Goal: Task Accomplishment & Management: Use online tool/utility

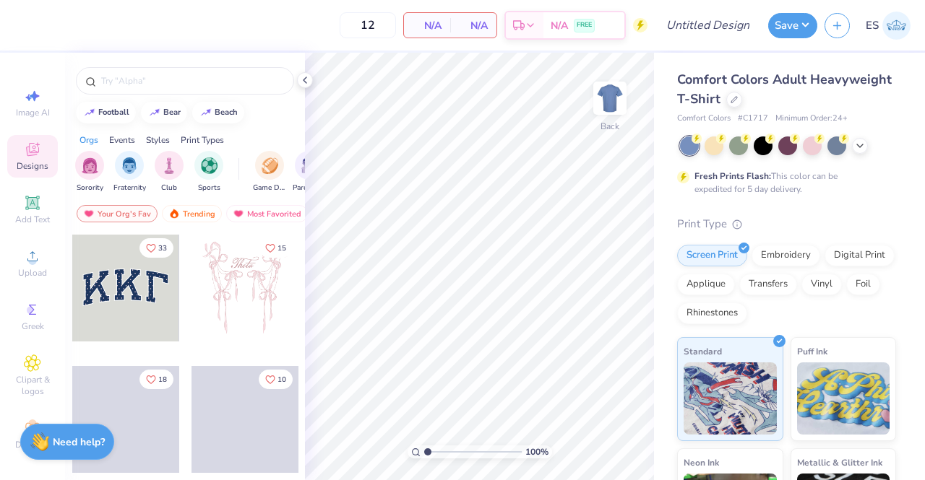
click at [907, 30] on img at bounding box center [896, 26] width 28 height 28
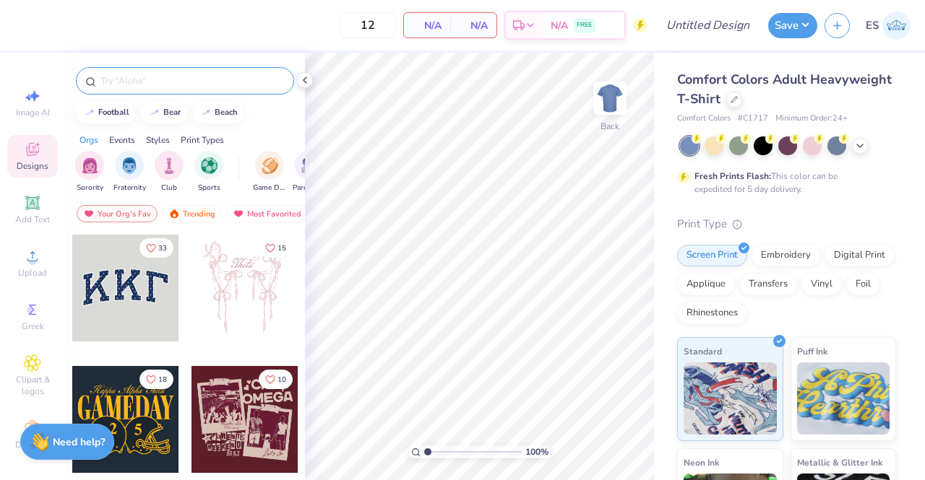
click at [165, 82] on input "text" at bounding box center [192, 81] width 185 height 14
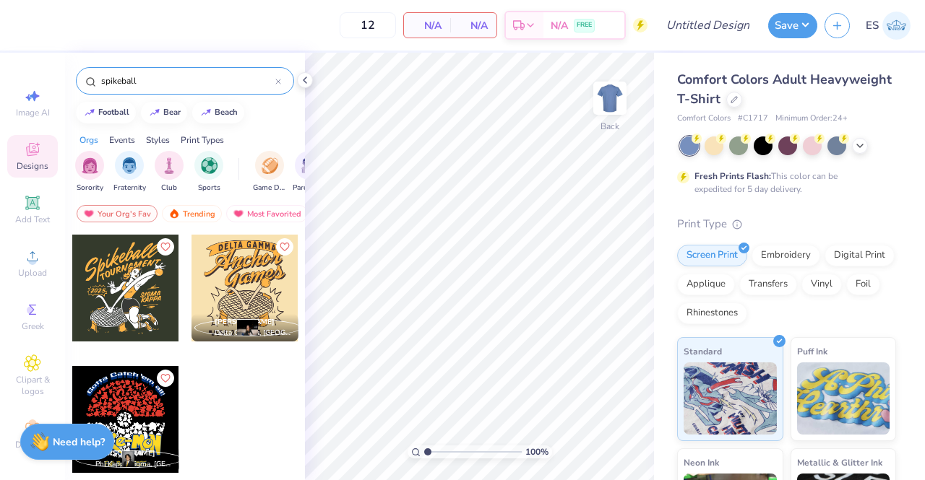
scroll to position [16, 0]
type input "spikeball"
click at [832, 98] on div "Comfort Colors Adult Heavyweight T-Shirt" at bounding box center [786, 89] width 219 height 39
click at [742, 99] on div at bounding box center [734, 98] width 16 height 16
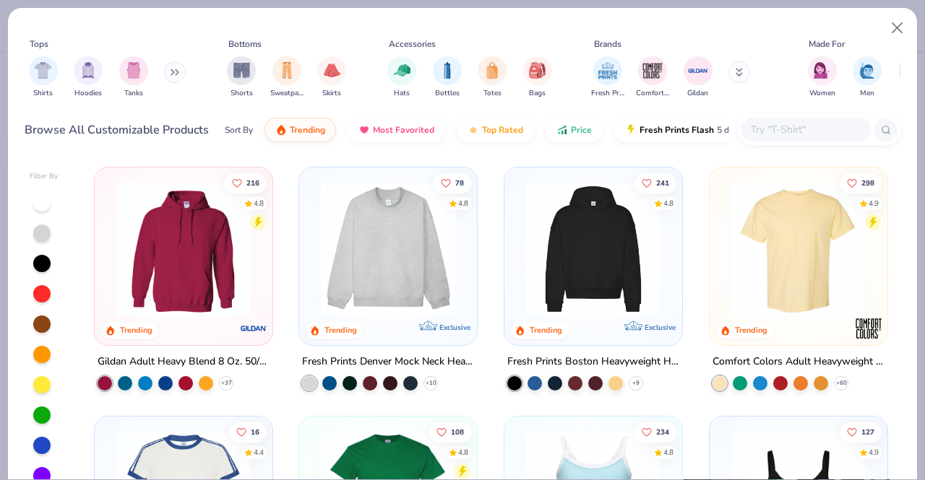
click at [172, 73] on button at bounding box center [175, 72] width 22 height 22
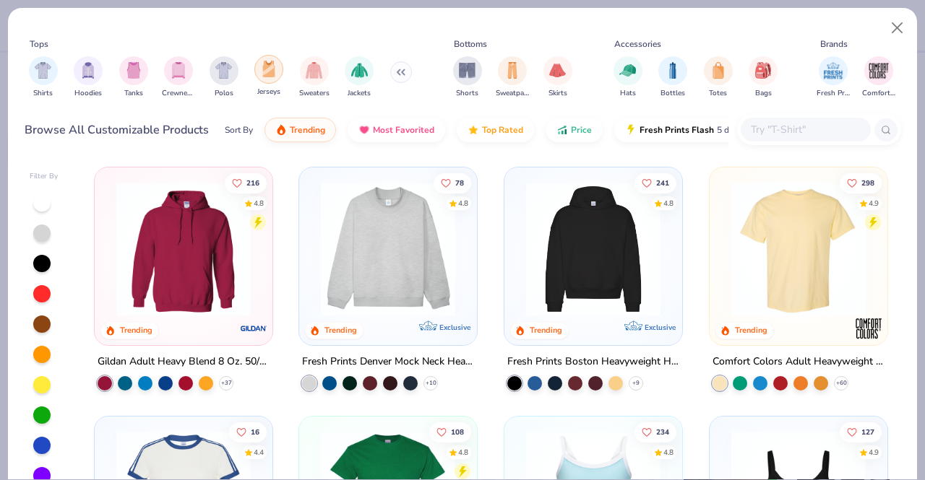
click at [269, 74] on img "filter for Jerseys" at bounding box center [269, 69] width 16 height 17
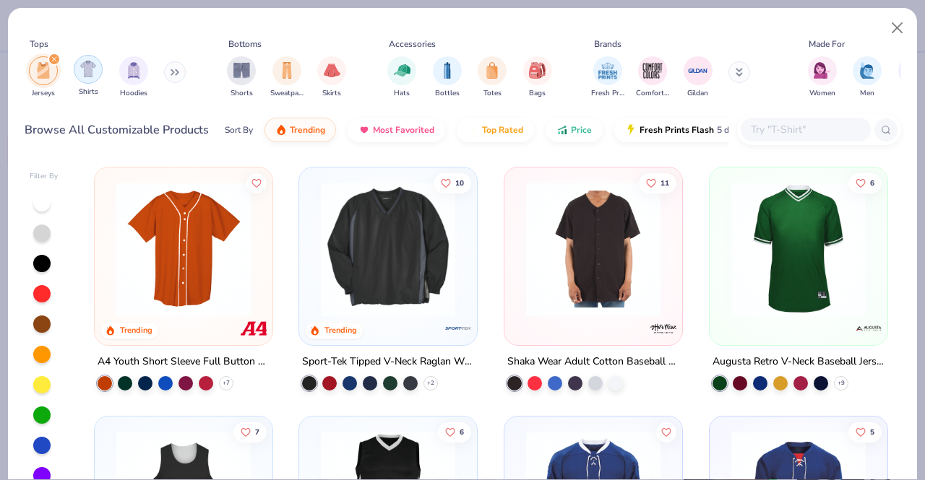
click at [85, 70] on img "filter for Shirts" at bounding box center [88, 69] width 17 height 17
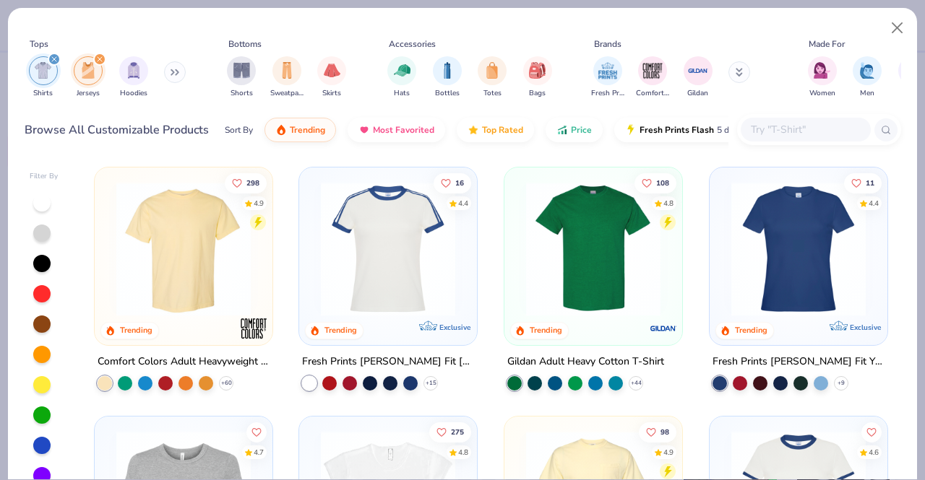
click at [98, 58] on icon "filter for Jerseys" at bounding box center [100, 59] width 4 height 4
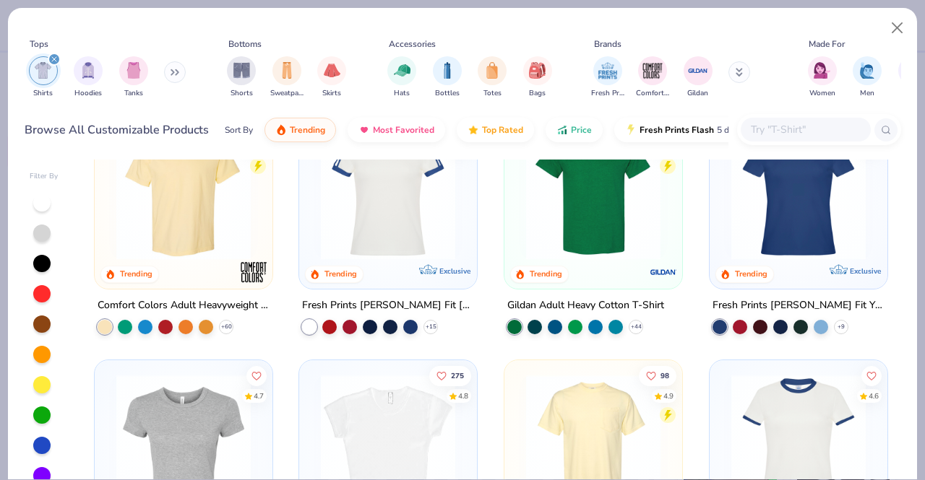
scroll to position [58, 0]
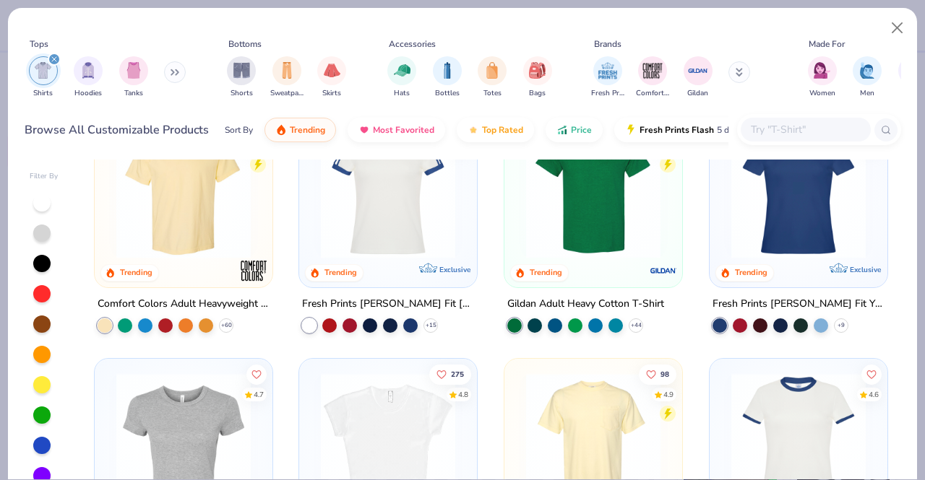
click at [777, 137] on input "text" at bounding box center [804, 129] width 111 height 17
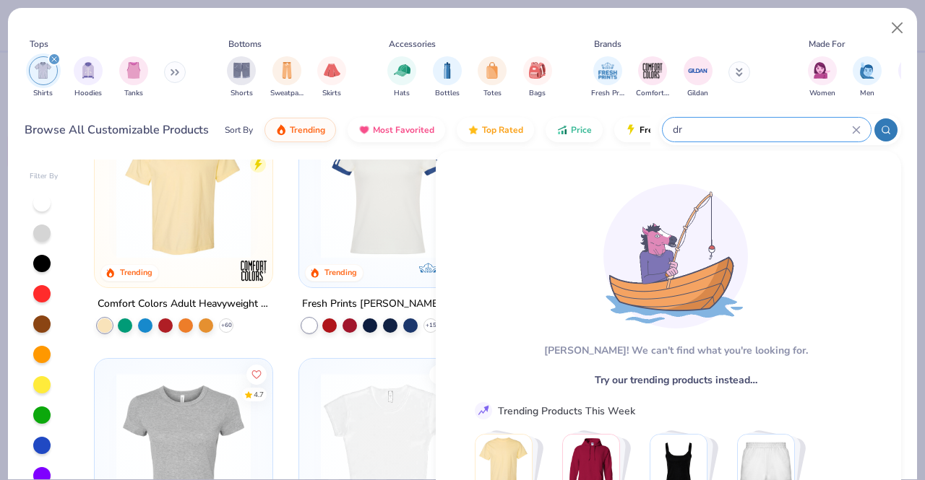
type input "d"
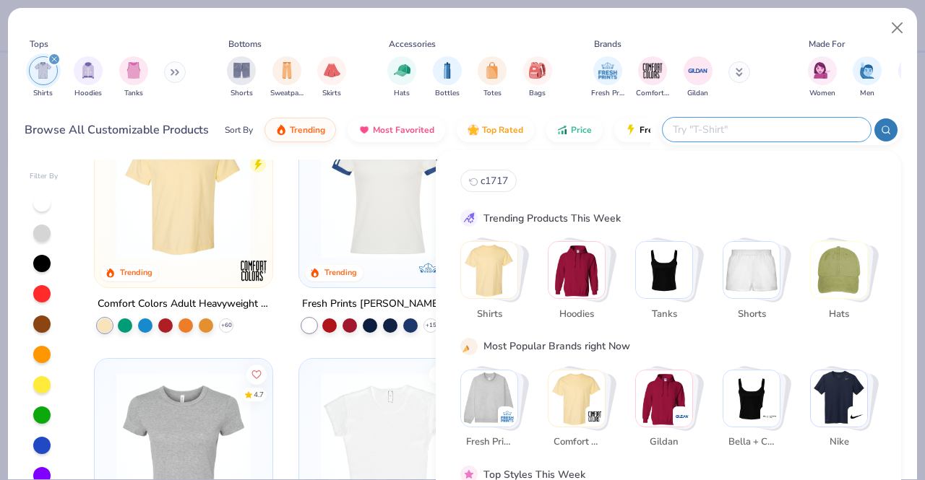
click at [766, 67] on div "Fresh Prints Comfort Colors Gildan" at bounding box center [680, 77] width 182 height 53
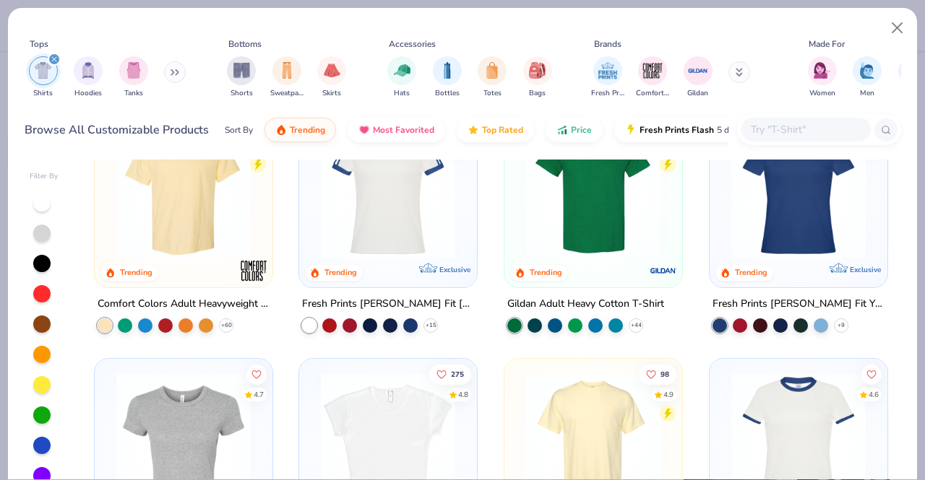
click at [735, 74] on icon at bounding box center [738, 72] width 7 height 9
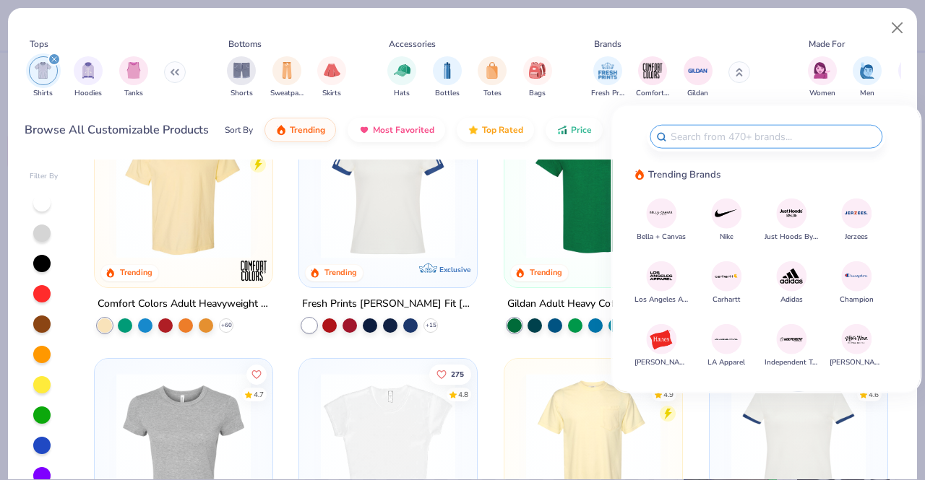
click at [751, 46] on div "Brands" at bounding box center [680, 44] width 182 height 13
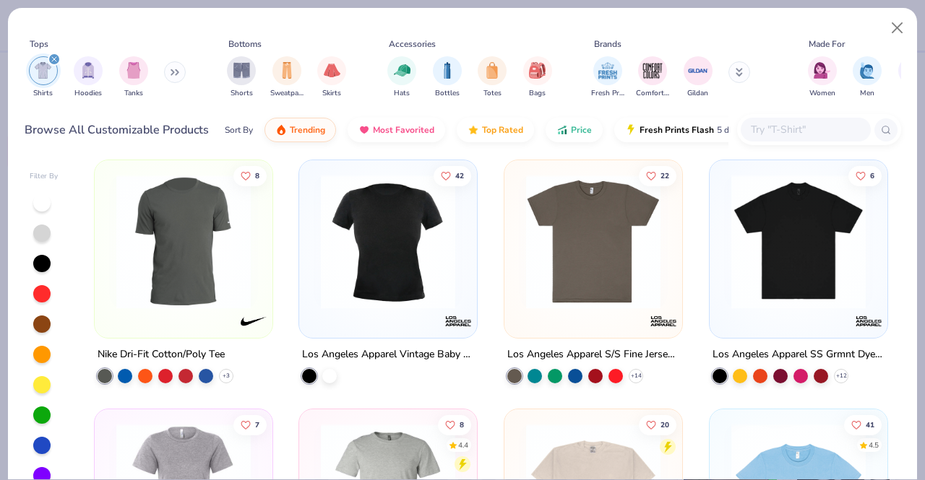
scroll to position [1751, 0]
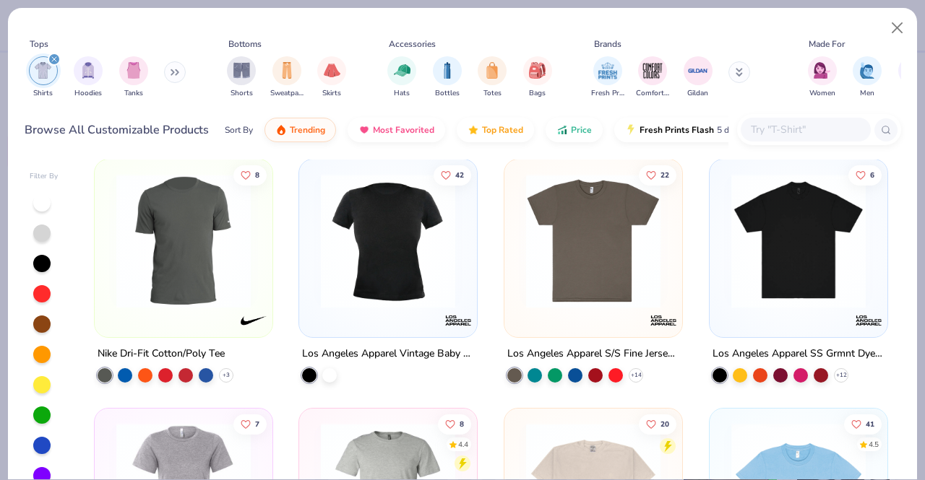
click at [176, 301] on img at bounding box center [183, 241] width 149 height 134
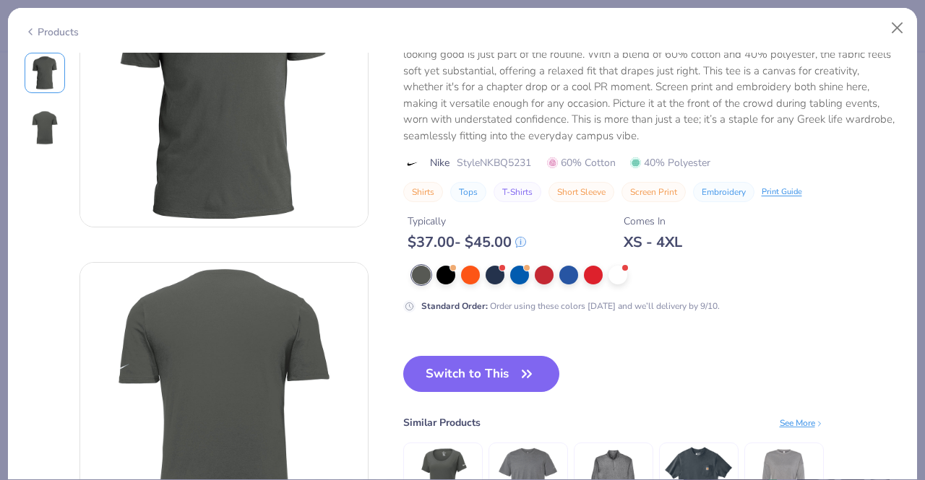
scroll to position [241, 0]
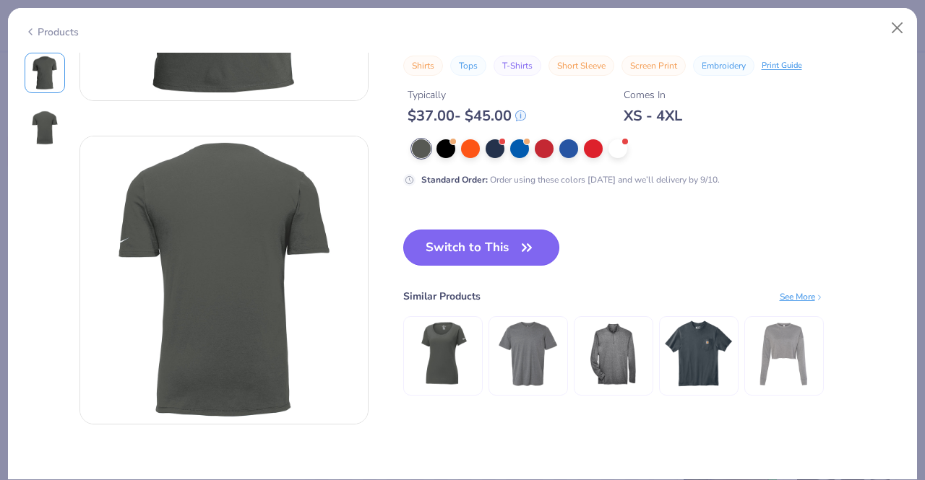
click at [509, 249] on button "Switch to This" at bounding box center [481, 248] width 157 height 36
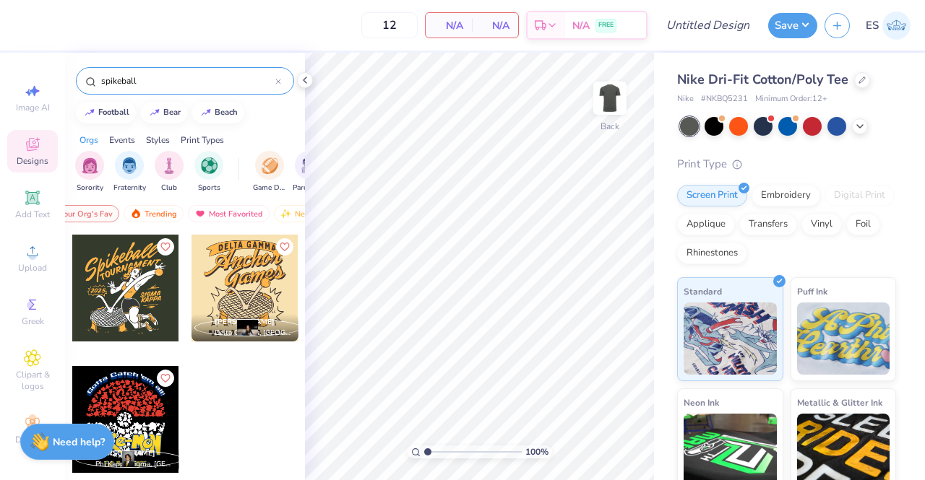
scroll to position [0, 39]
click at [863, 129] on icon at bounding box center [860, 125] width 12 height 12
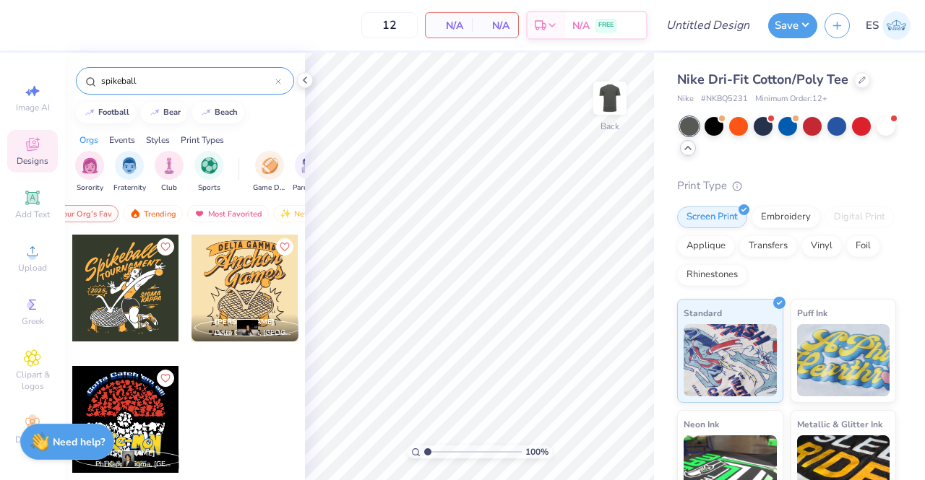
click at [283, 83] on div "spikeball" at bounding box center [185, 80] width 218 height 27
click at [280, 83] on icon at bounding box center [278, 81] width 4 height 4
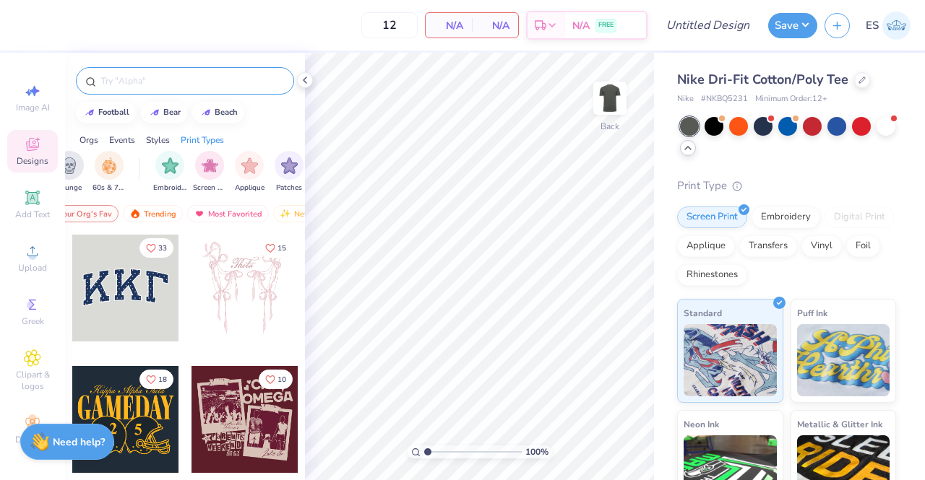
scroll to position [0, 1130]
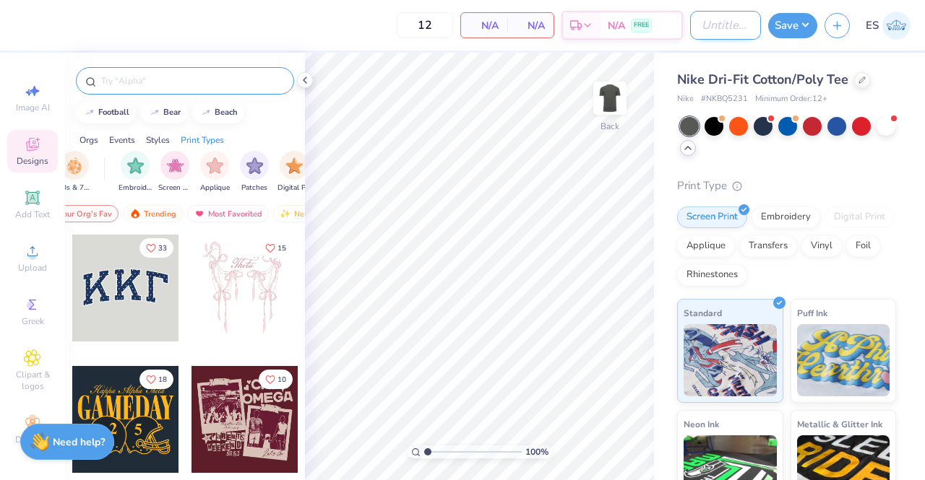
click at [693, 37] on input "Design Title" at bounding box center [725, 25] width 71 height 29
type input "P"
type input "p"
type input "spikeball jersey 2025"
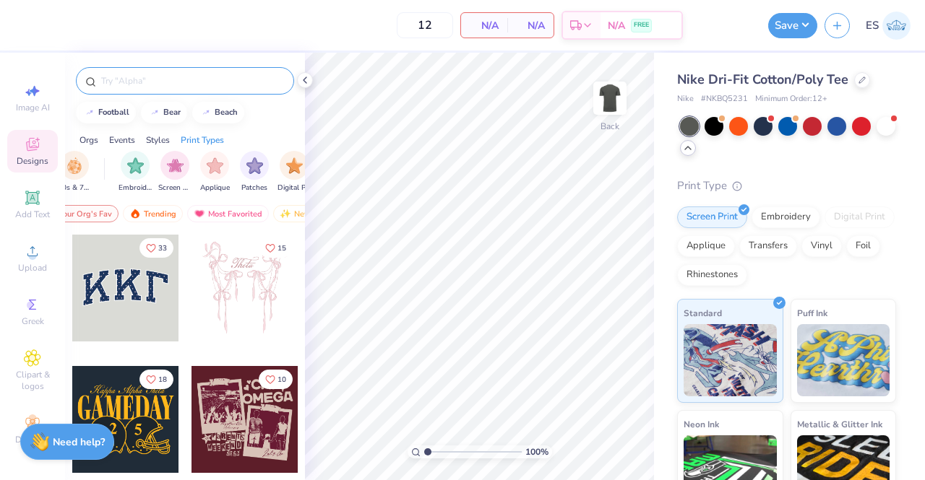
scroll to position [0, 0]
click at [868, 157] on div at bounding box center [788, 137] width 216 height 40
click at [860, 83] on div at bounding box center [862, 79] width 16 height 16
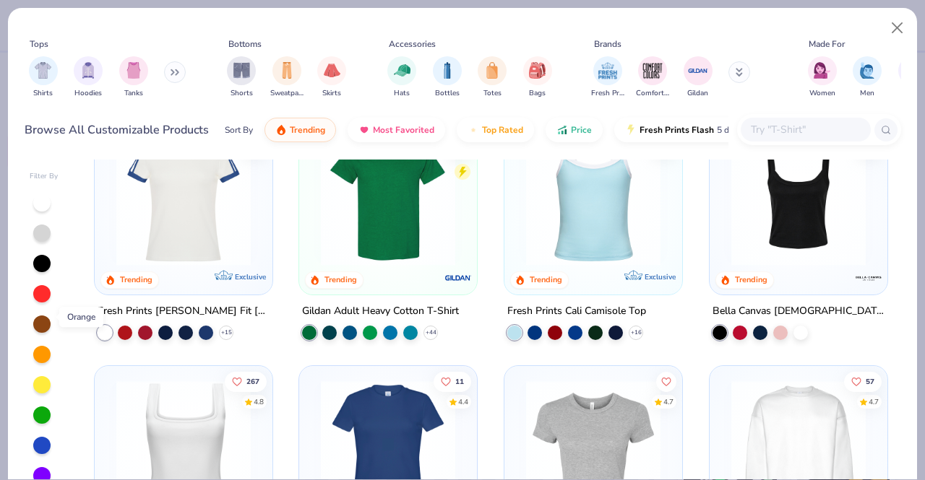
scroll to position [44, 0]
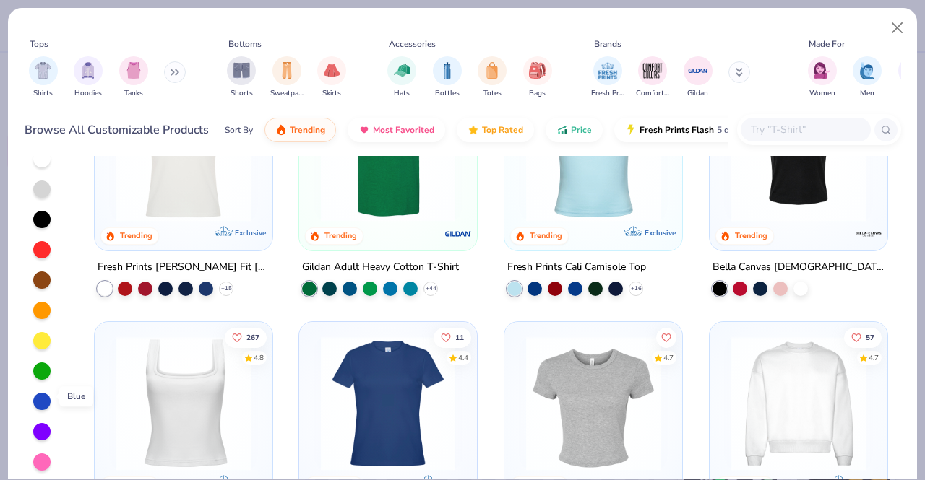
click at [39, 400] on div at bounding box center [41, 401] width 17 height 17
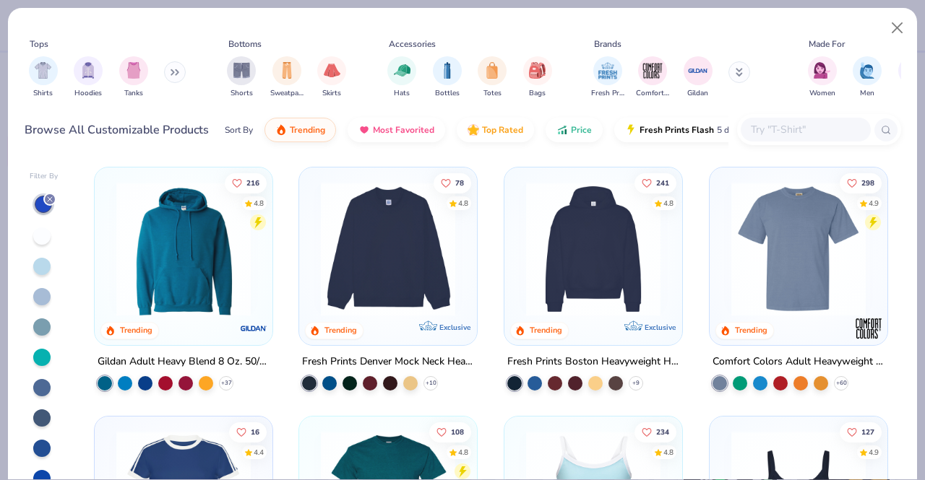
click at [42, 266] on div at bounding box center [41, 266] width 17 height 17
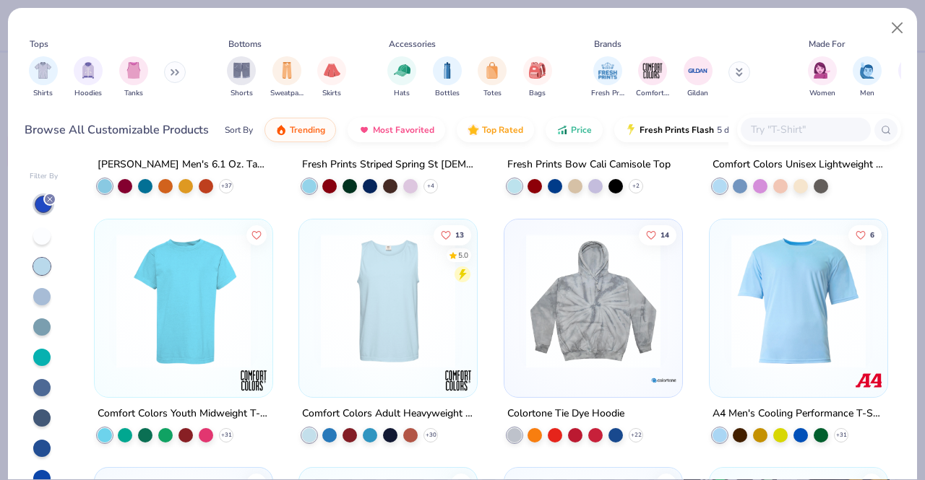
scroll to position [4548, 0]
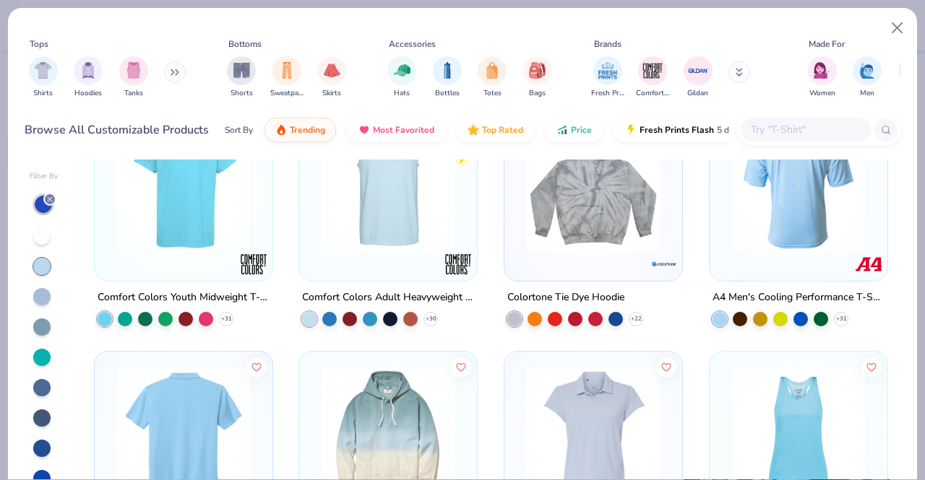
click at [773, 225] on img at bounding box center [798, 184] width 149 height 134
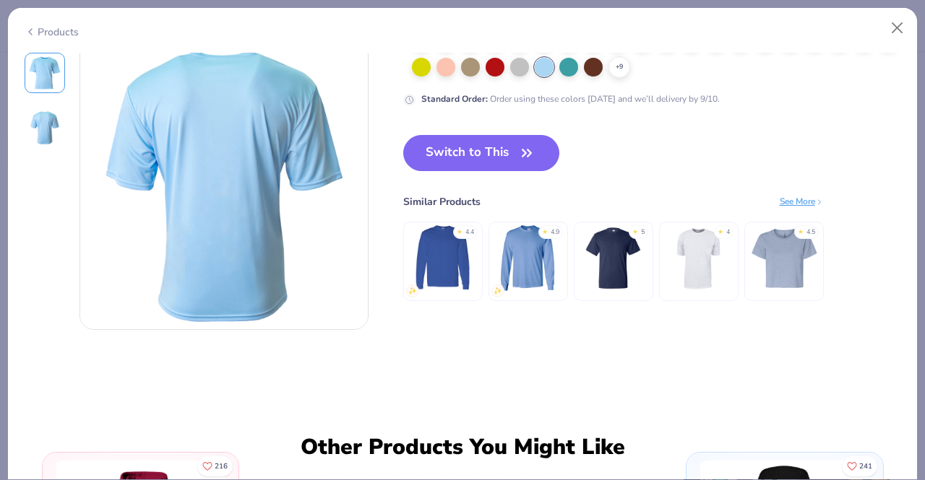
scroll to position [336, 0]
click at [501, 148] on button "Switch to This" at bounding box center [481, 152] width 157 height 36
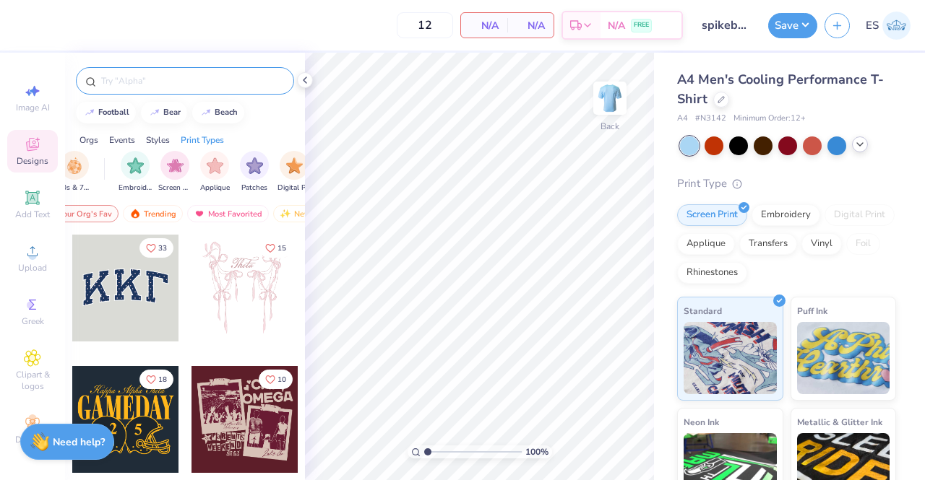
click at [146, 84] on input "text" at bounding box center [192, 81] width 185 height 14
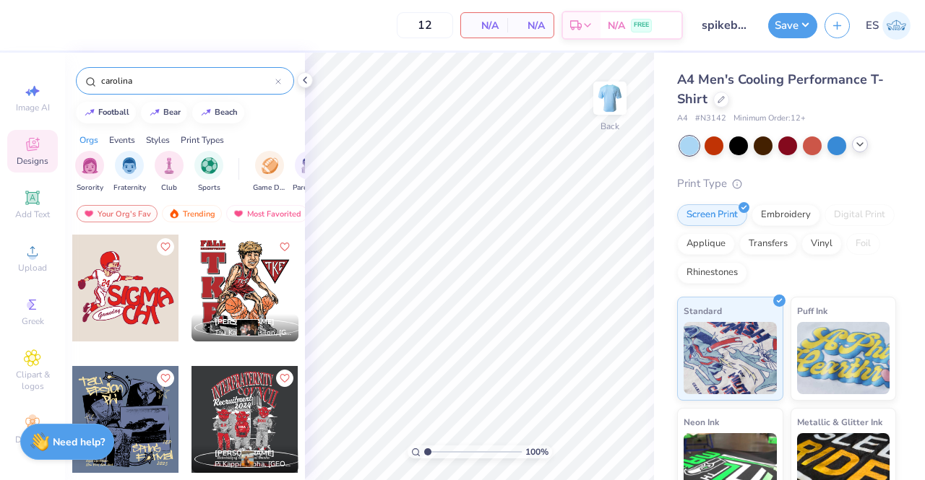
type input "carolina"
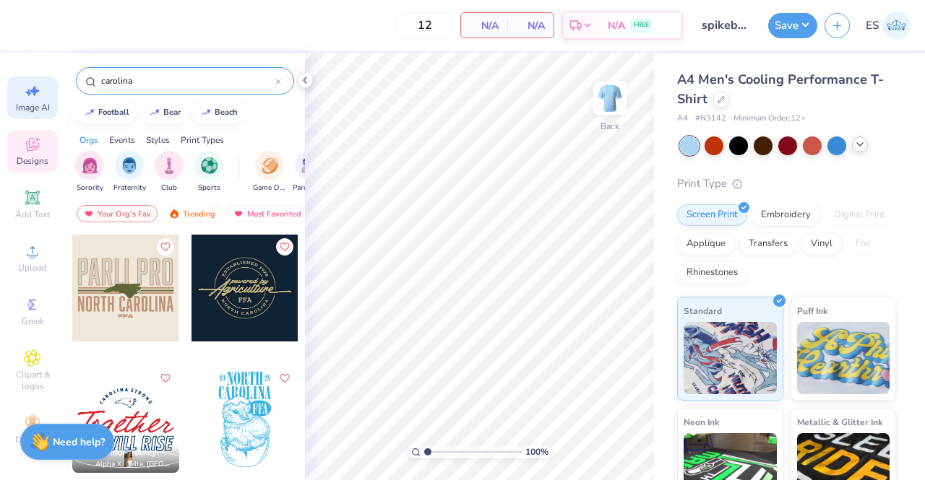
click at [28, 102] on span "Image AI" at bounding box center [33, 108] width 34 height 12
select select "4"
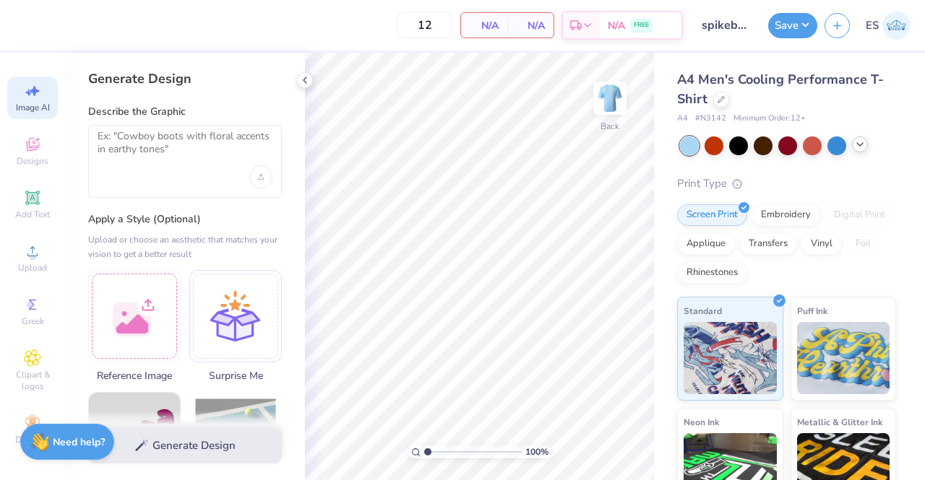
click at [168, 169] on div at bounding box center [185, 161] width 194 height 73
click at [156, 146] on textarea at bounding box center [185, 148] width 175 height 36
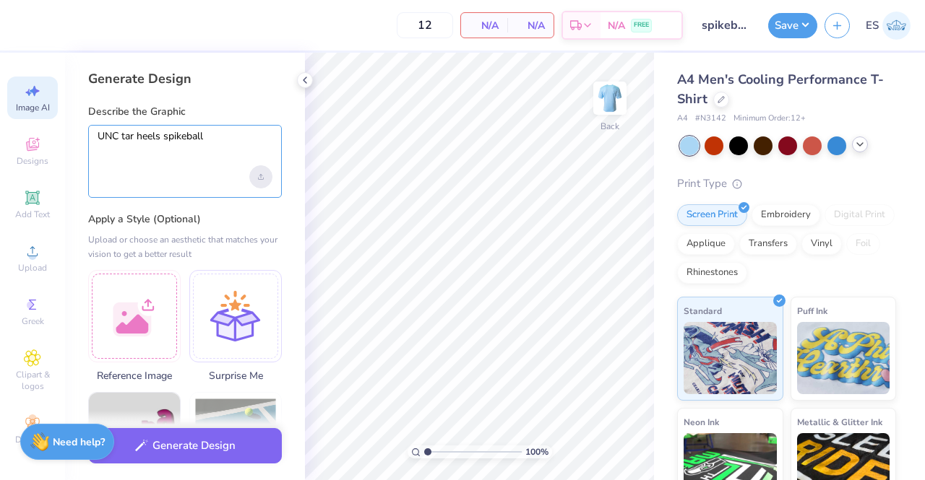
type textarea "UNC tar heels spikeball"
click at [261, 183] on div "Upload image" at bounding box center [260, 176] width 23 height 23
click at [221, 146] on textarea "UNC tar heels spikeball" at bounding box center [185, 148] width 175 height 36
click at [214, 222] on label "Apply a Style (Optional)" at bounding box center [185, 219] width 194 height 14
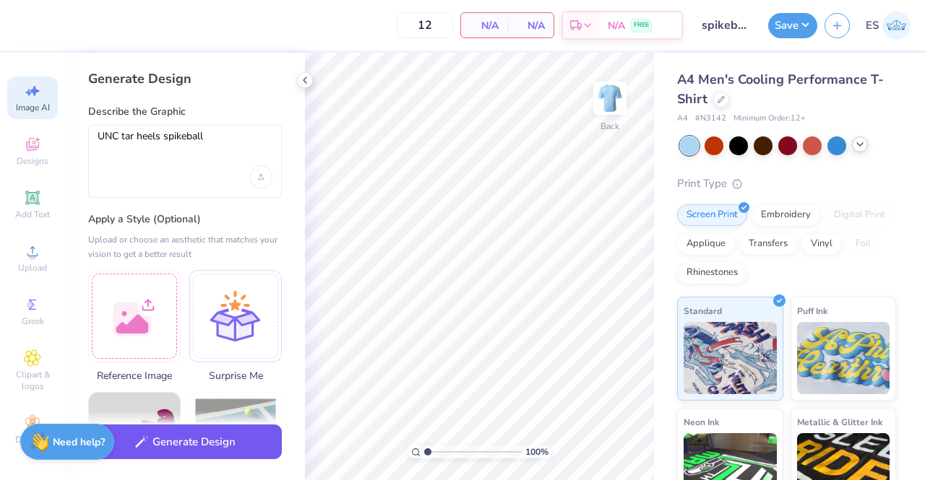
click at [205, 450] on button "Generate Design" at bounding box center [185, 442] width 194 height 35
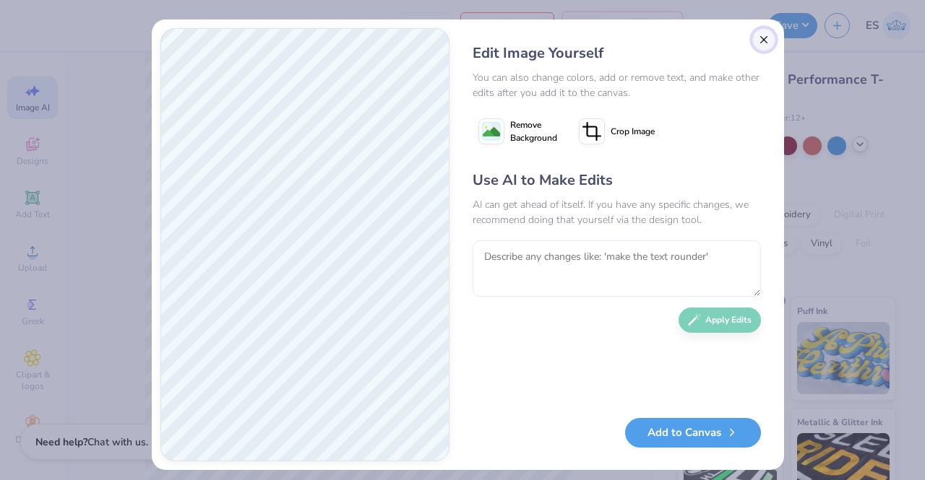
click at [760, 39] on button "Close" at bounding box center [763, 39] width 23 height 23
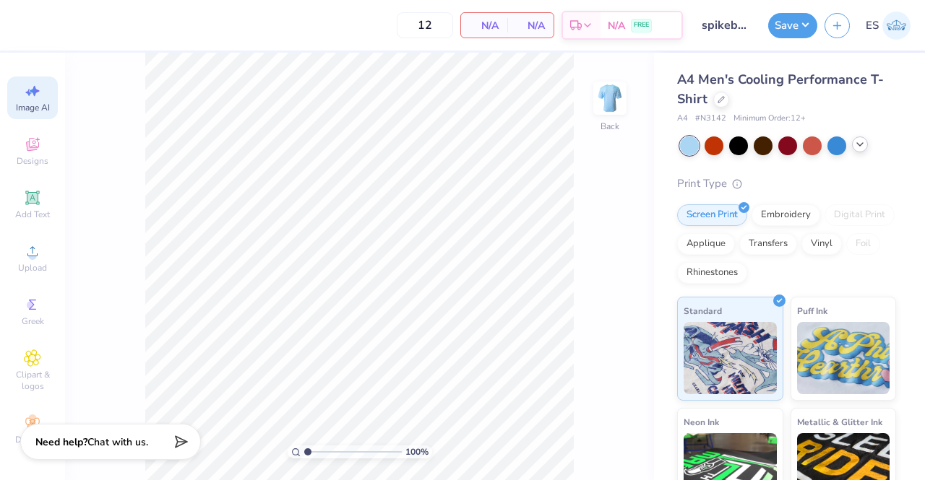
scroll to position [0, 32]
click at [32, 209] on span "Add Text" at bounding box center [32, 215] width 35 height 12
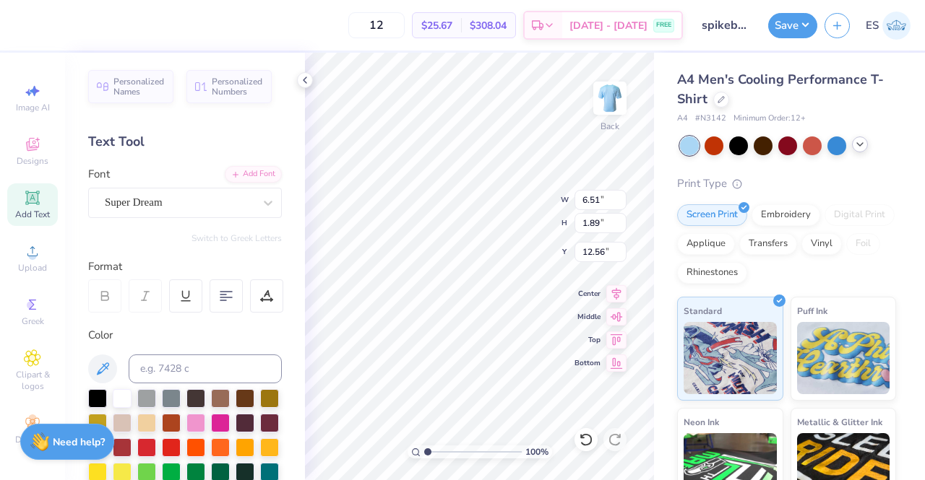
scroll to position [12, 3]
type textarea "T"
type textarea "Carolina"
click at [282, 337] on div "Personalized Names Personalized Numbers Text Tool Add Font Font Super Dream Swi…" at bounding box center [185, 267] width 240 height 428
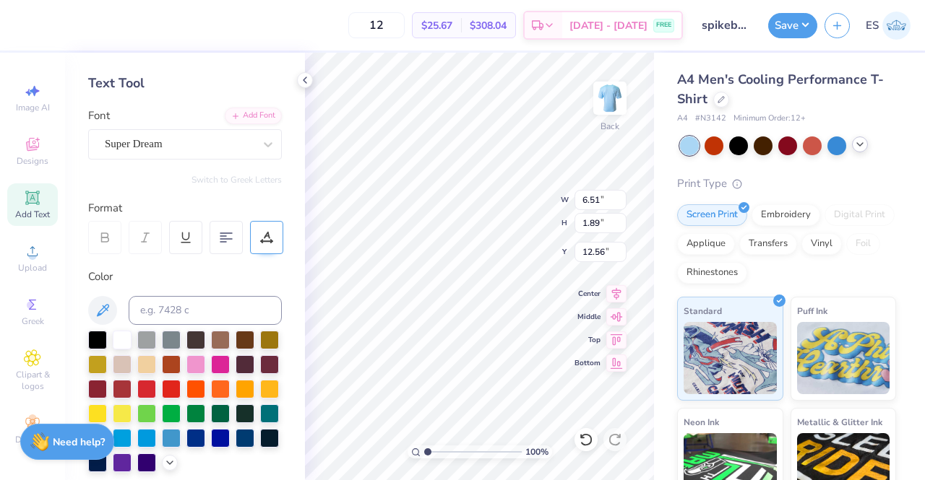
scroll to position [59, 0]
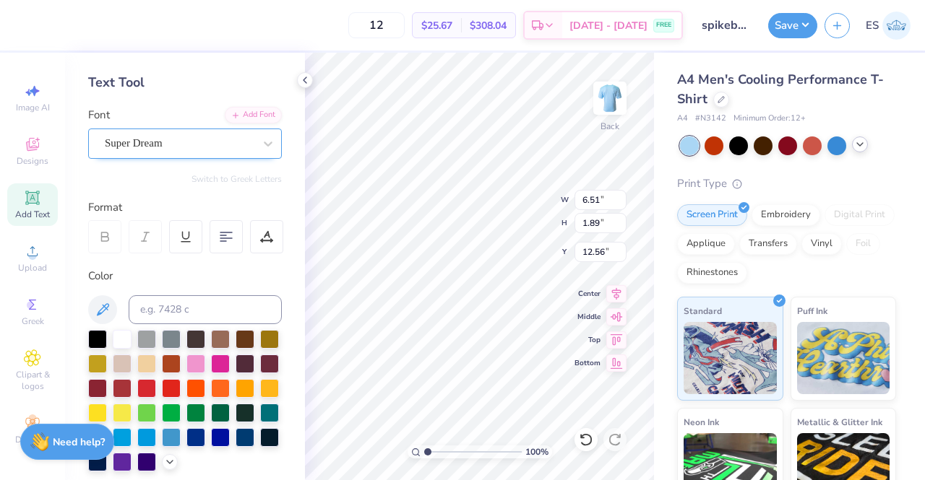
click at [230, 134] on div at bounding box center [179, 144] width 149 height 20
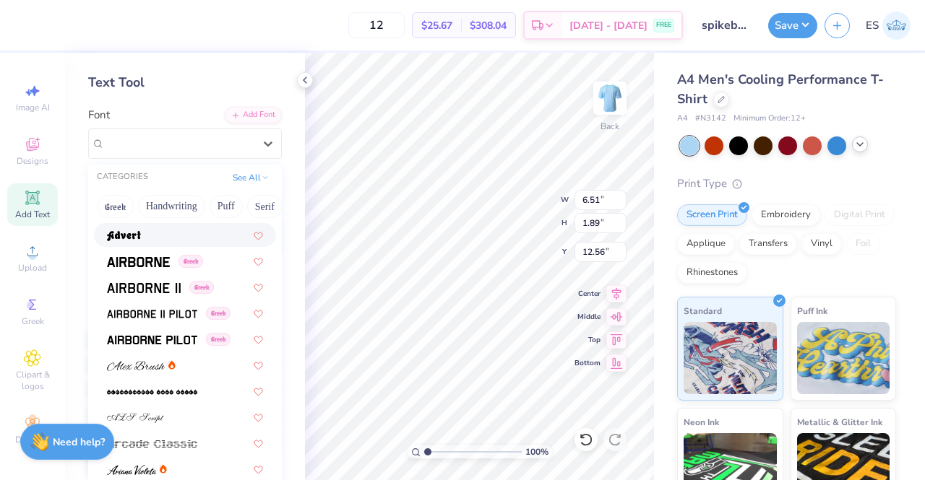
scroll to position [231, 0]
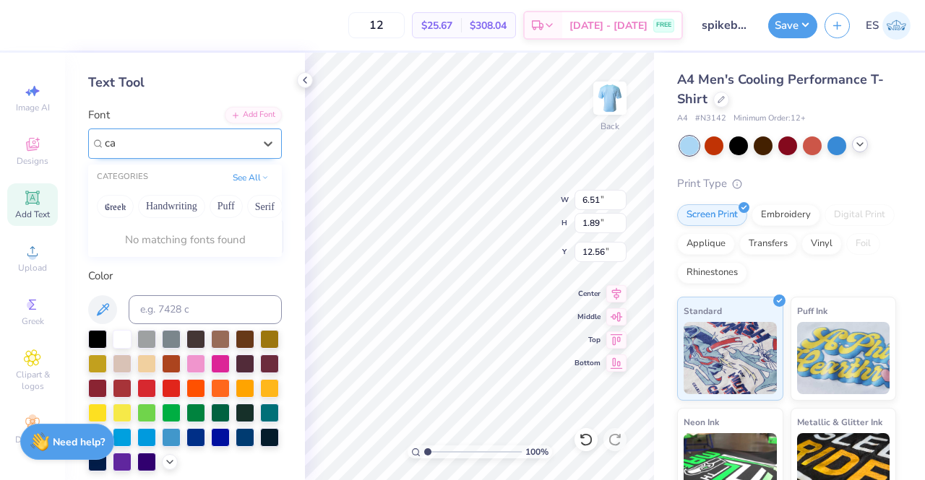
type input "c"
type input "b"
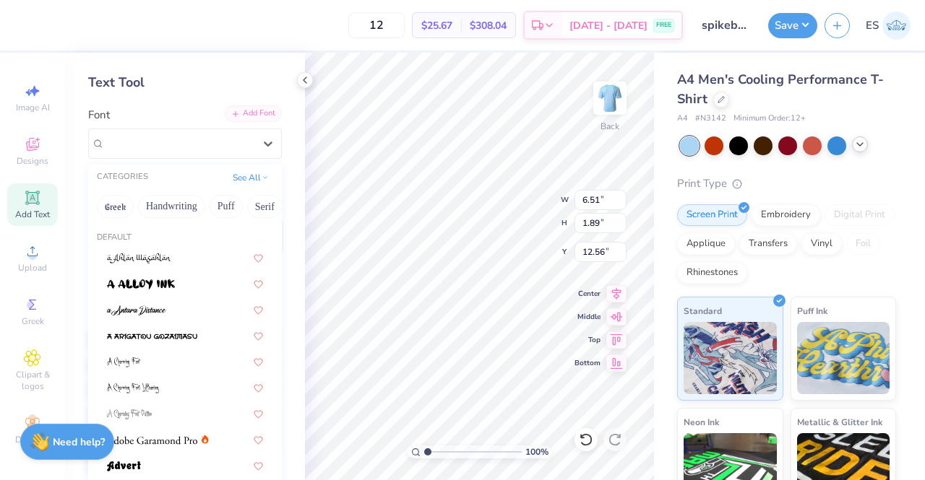
click at [258, 115] on div "Add Font" at bounding box center [253, 113] width 57 height 17
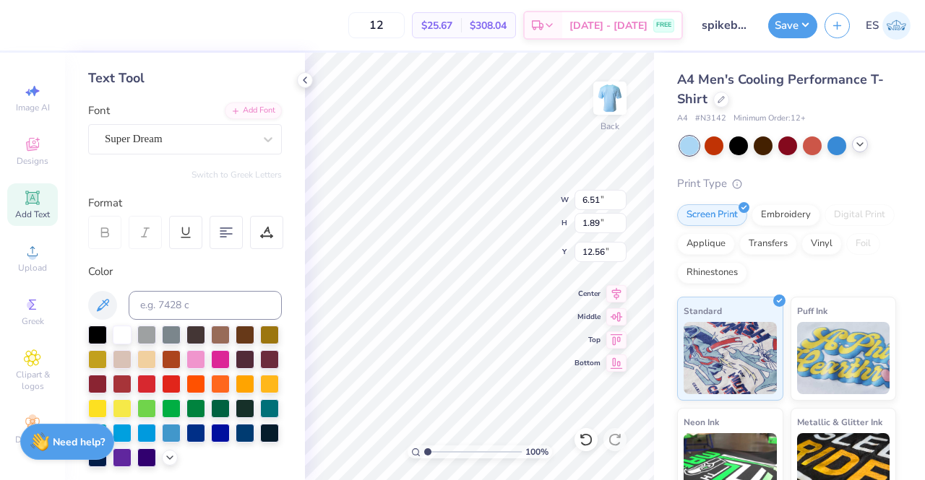
scroll to position [0, 0]
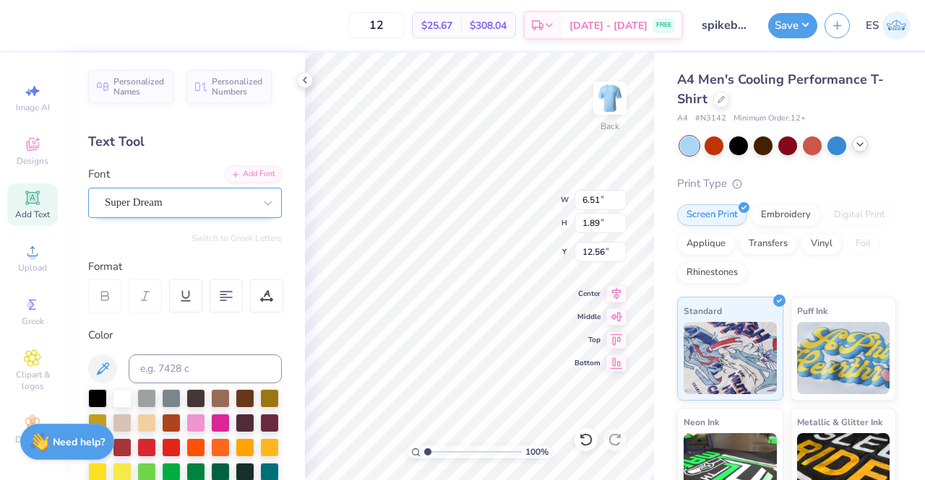
click at [238, 207] on div "Super Dream" at bounding box center [179, 202] width 152 height 22
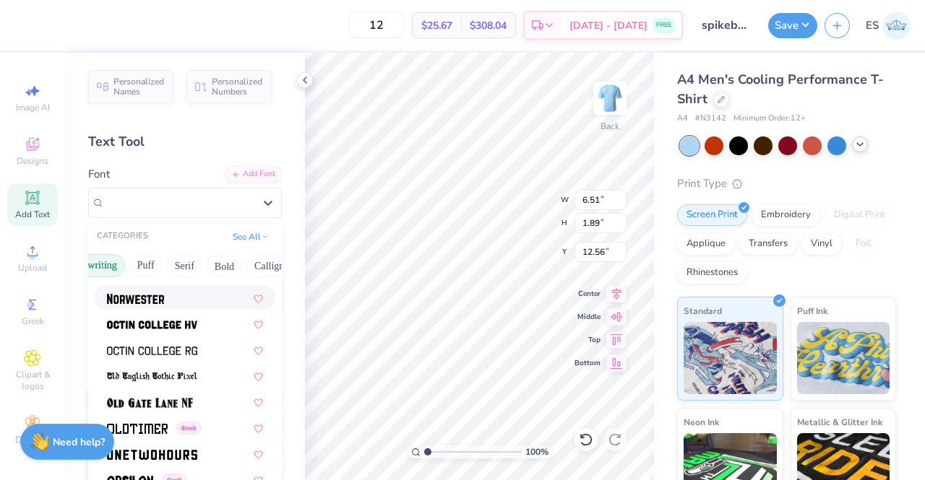
scroll to position [0, 154]
click at [224, 273] on button "Calligraphy" at bounding box center [205, 265] width 64 height 23
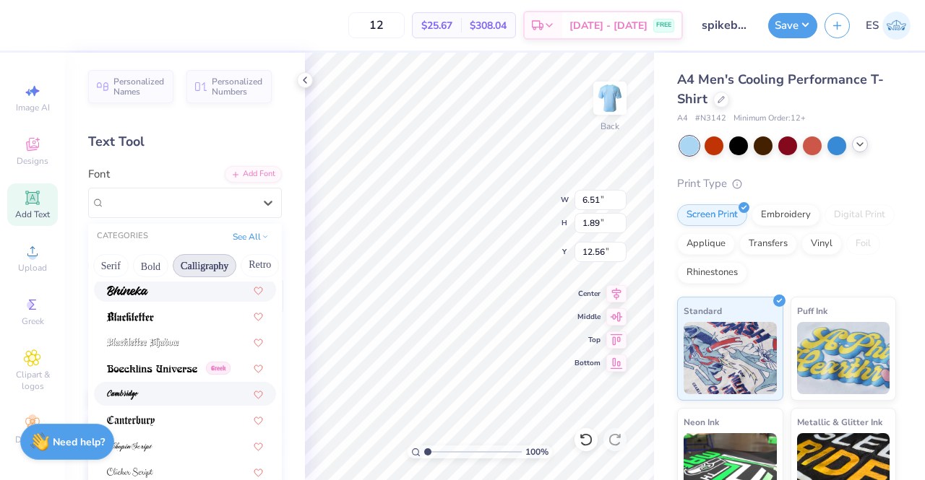
scroll to position [40, 0]
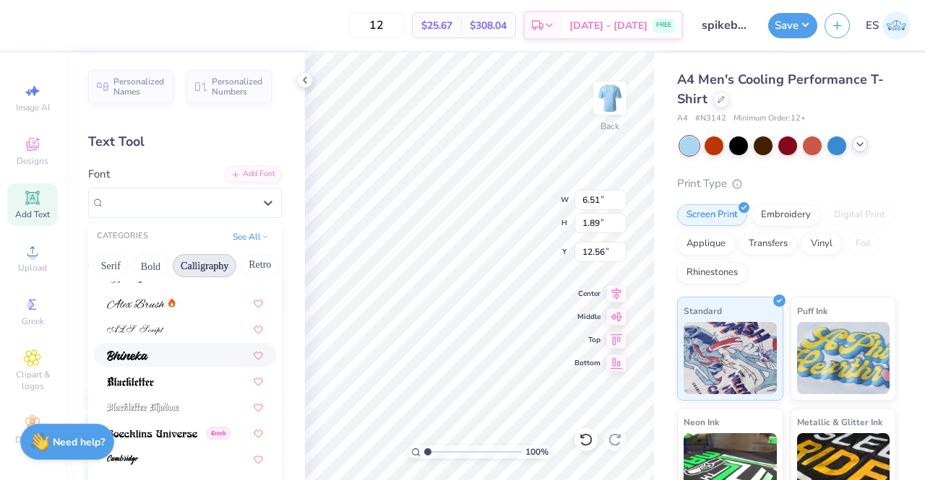
click at [176, 363] on div at bounding box center [185, 355] width 182 height 24
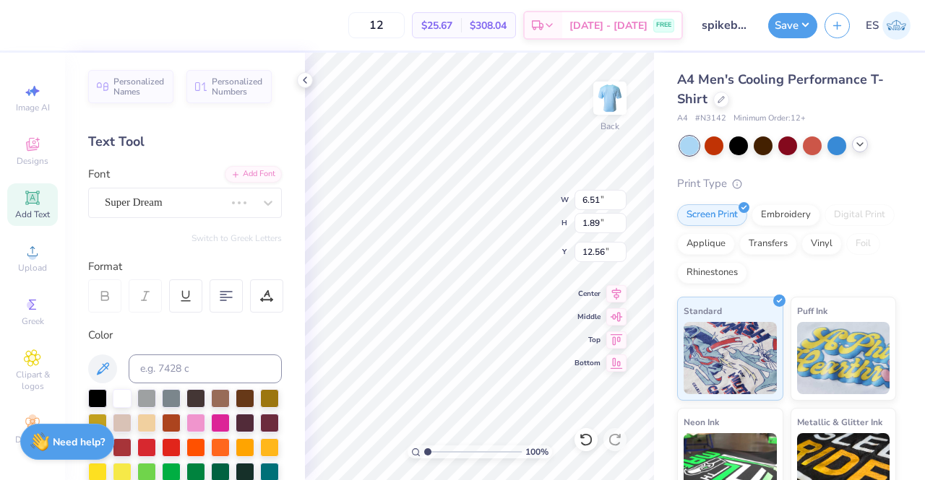
scroll to position [12, 4]
type input "10.92"
type input "2.36"
type input "4.24"
type input "13.37"
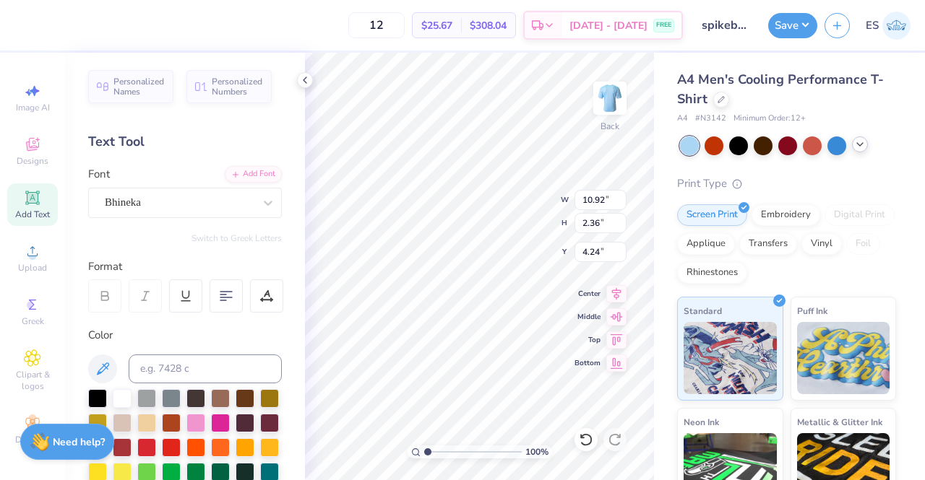
type input "2.89"
type input "4.28"
click at [26, 84] on icon at bounding box center [32, 90] width 17 height 17
select select "4"
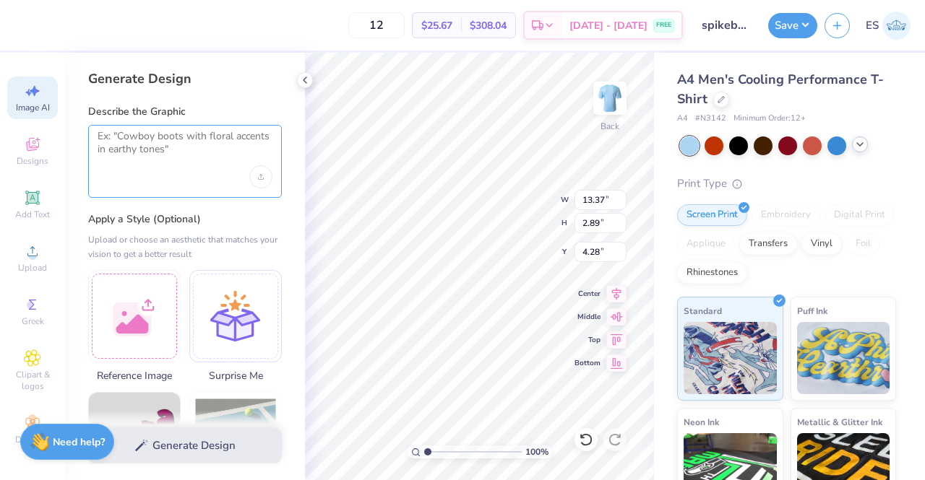
click at [157, 153] on textarea at bounding box center [185, 148] width 175 height 36
click at [181, 152] on textarea at bounding box center [185, 148] width 175 height 36
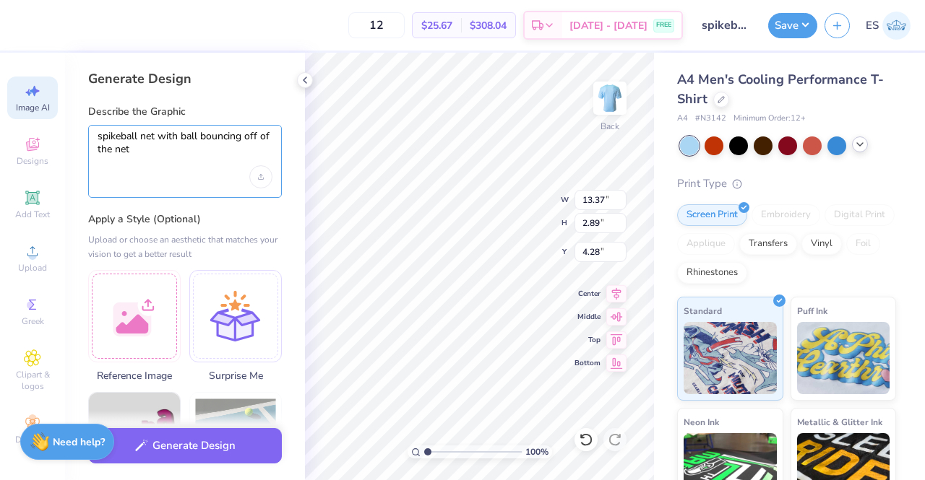
click at [181, 141] on textarea "spikeball net with ball bouncing off of the net" at bounding box center [185, 148] width 175 height 36
click at [240, 144] on textarea "spikeball net with a spikeball bouncing off of the net" at bounding box center [185, 148] width 175 height 36
click at [234, 132] on textarea "spikeball net with a spikeball bouncing off of the net" at bounding box center [185, 148] width 175 height 36
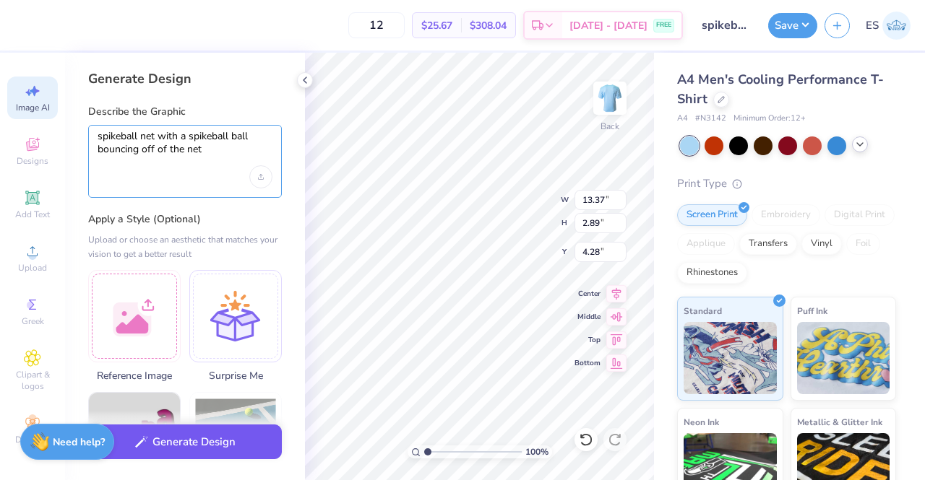
type textarea "spikeball net with a spikeball ball bouncing off of the net"
click at [192, 441] on button "Generate Design" at bounding box center [185, 442] width 194 height 35
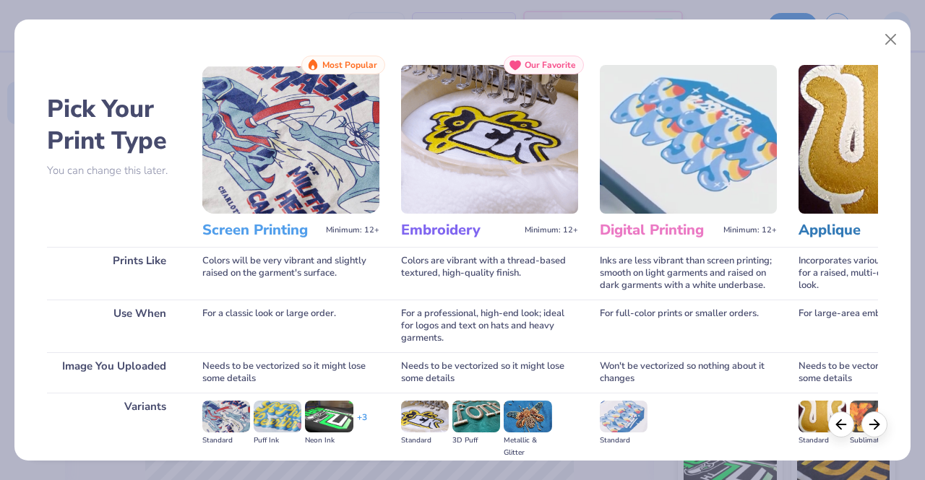
scroll to position [167, 0]
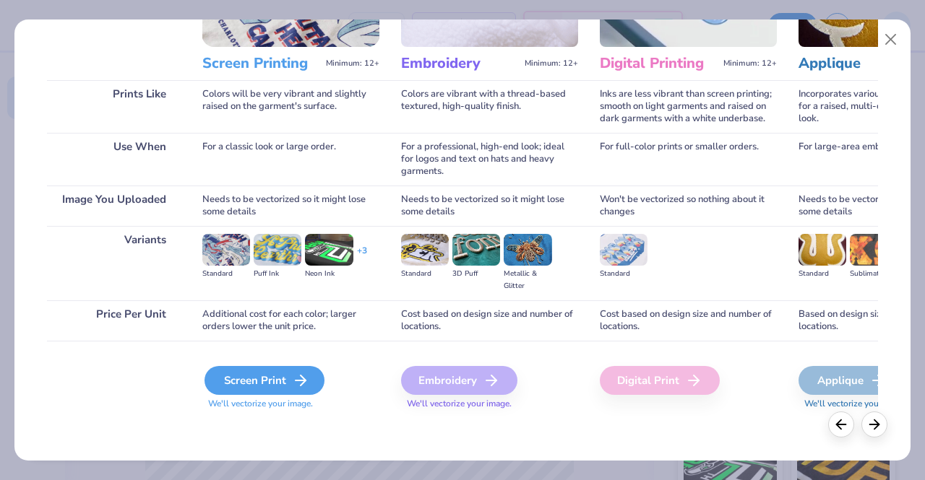
click at [246, 378] on div "Screen Print" at bounding box center [264, 380] width 120 height 29
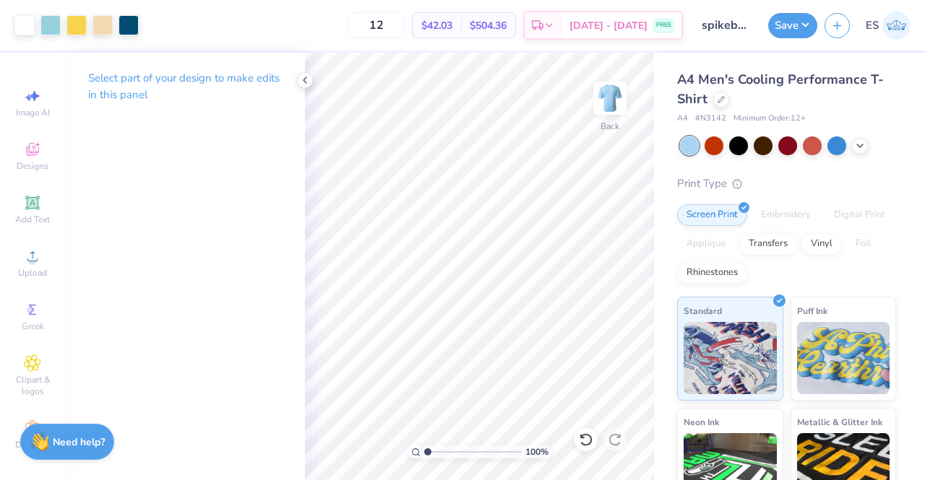
scroll to position [16, 0]
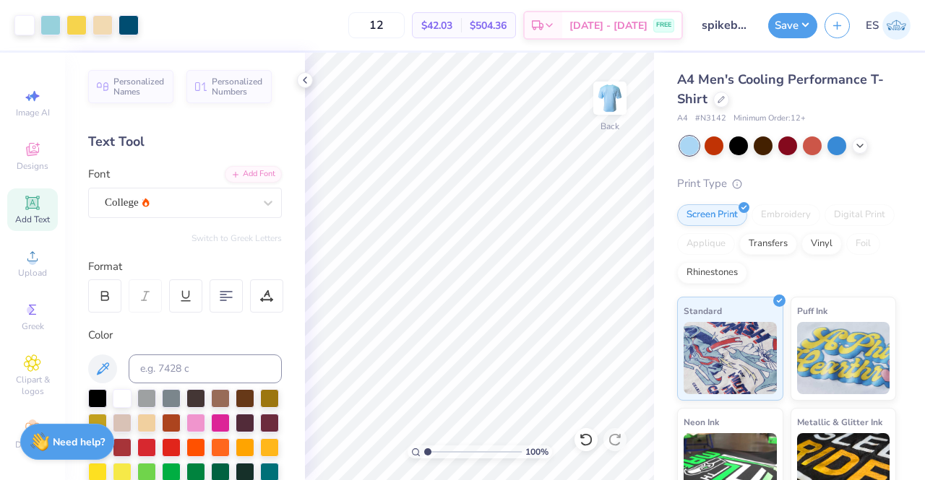
scroll to position [383, 0]
